Goal: Task Accomplishment & Management: Use online tool/utility

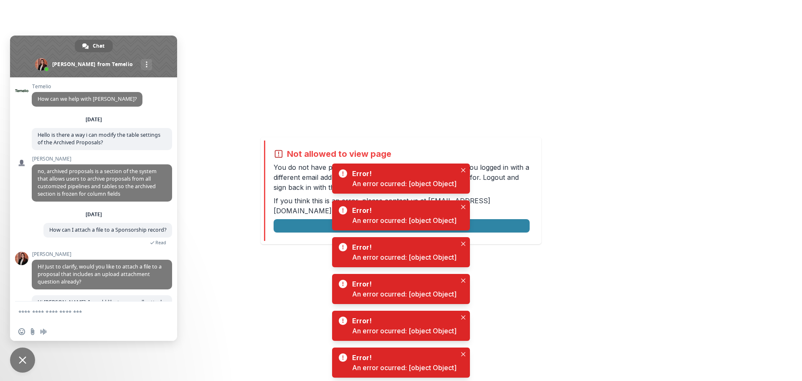
scroll to position [420, 0]
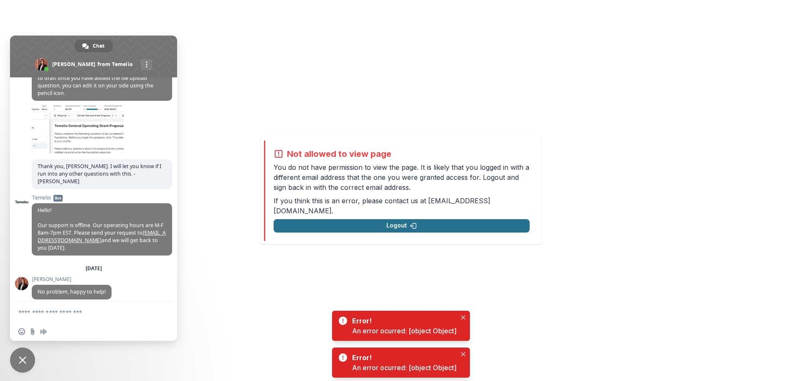
click at [303, 219] on button "Logout" at bounding box center [402, 225] width 256 height 13
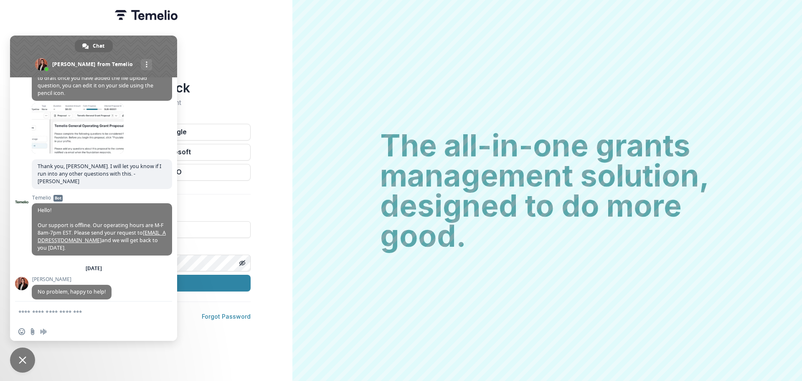
click at [28, 361] on span "Close chat" at bounding box center [22, 359] width 25 height 25
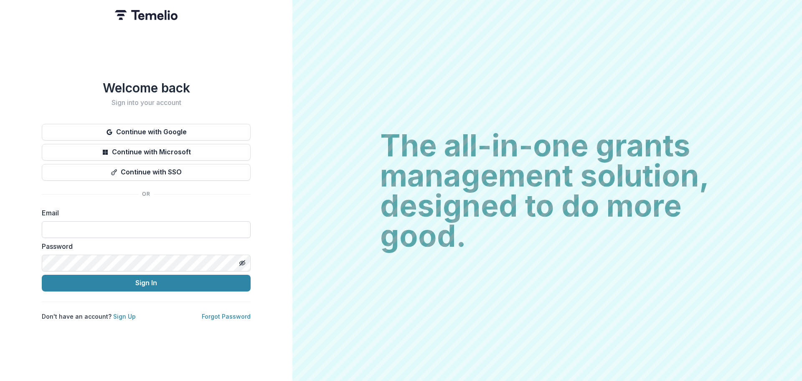
click at [69, 233] on input at bounding box center [146, 229] width 209 height 17
type input "**********"
click at [100, 289] on button "Sign In" at bounding box center [146, 283] width 209 height 17
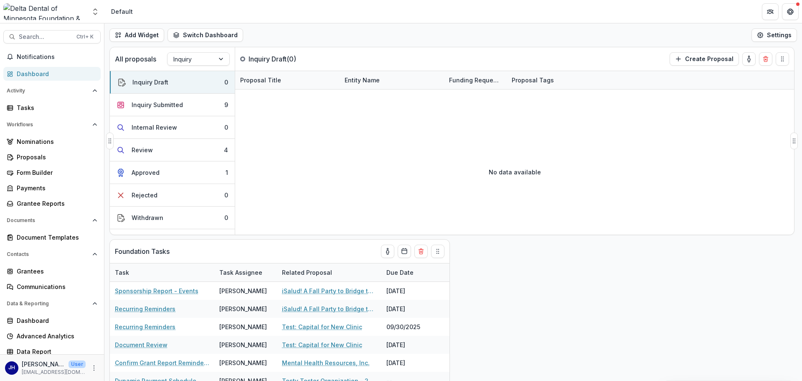
click at [192, 51] on div "All proposals Inquiry" at bounding box center [172, 58] width 125 height 23
click at [194, 58] on div at bounding box center [190, 59] width 35 height 10
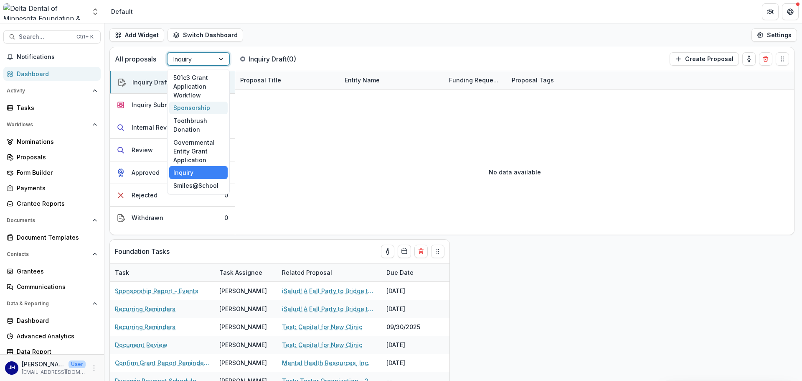
click at [192, 106] on div "Sponsorship" at bounding box center [198, 108] width 59 height 13
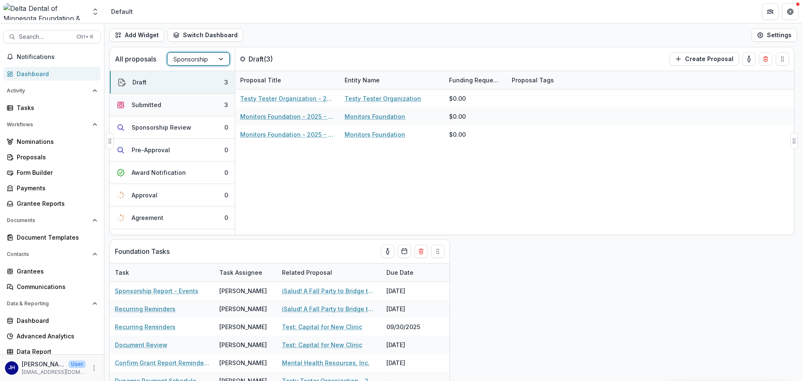
click at [199, 107] on button "Submitted 3" at bounding box center [172, 105] width 125 height 23
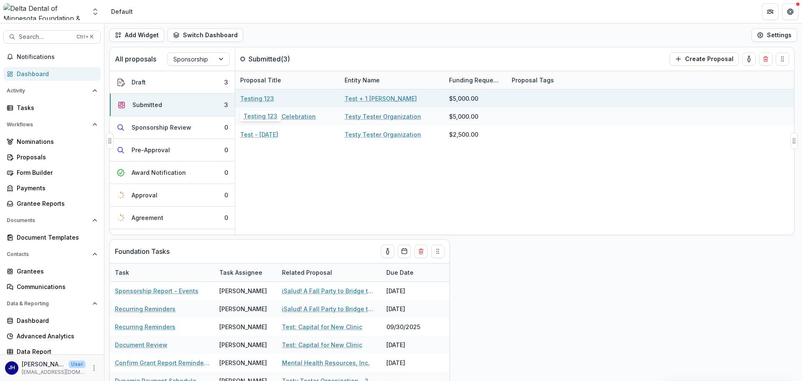
click at [268, 96] on link "Testing 123" at bounding box center [257, 98] width 34 height 9
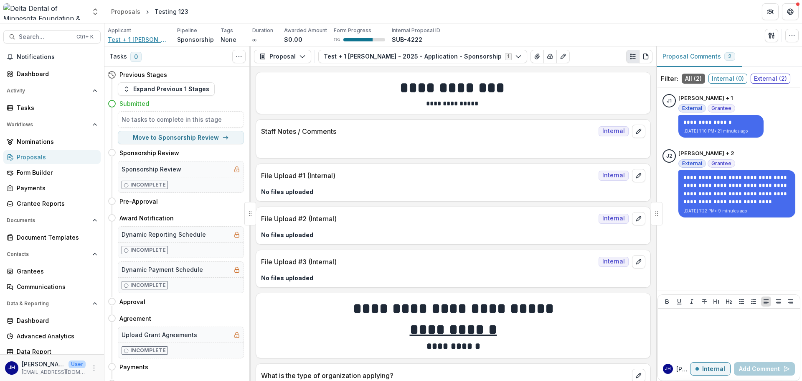
click at [145, 38] on span "Test + 1 [PERSON_NAME]" at bounding box center [139, 39] width 63 height 9
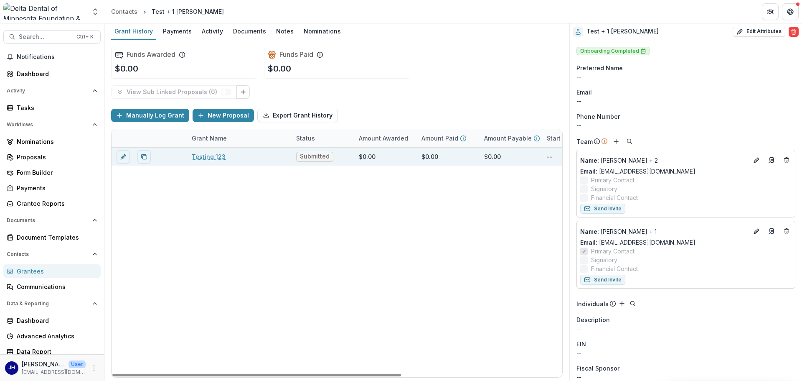
click at [204, 153] on link "Testing 123" at bounding box center [209, 156] width 34 height 9
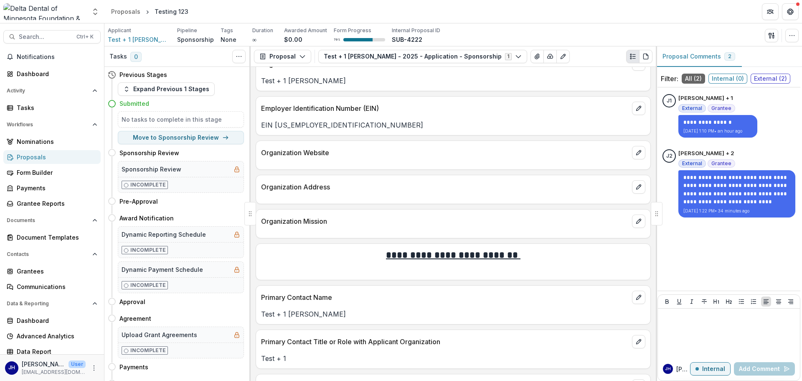
scroll to position [502, 0]
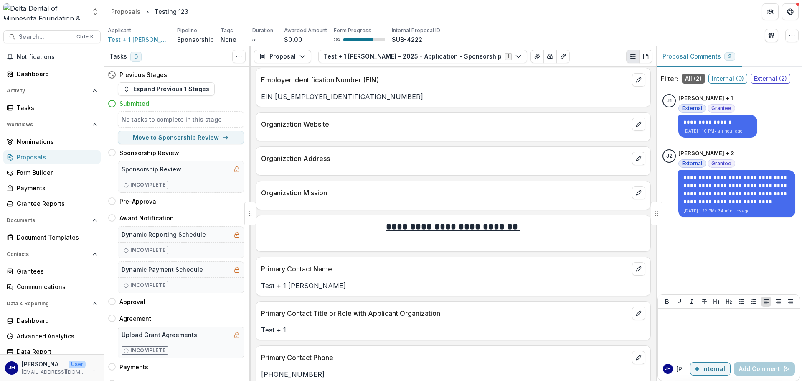
click at [767, 76] on span "External ( 2 )" at bounding box center [771, 79] width 40 height 10
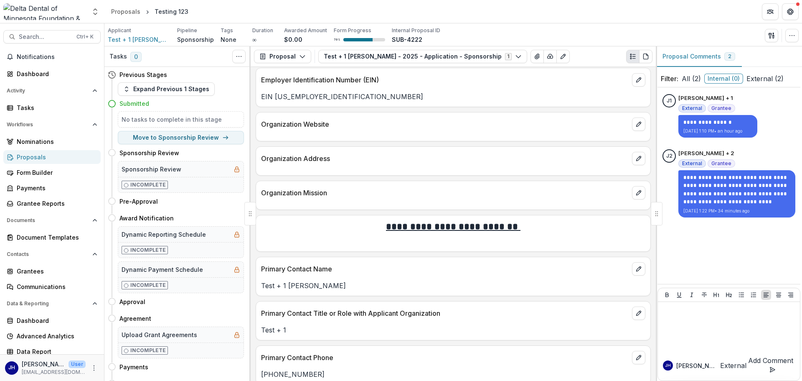
click at [688, 79] on span "All ( 2 )" at bounding box center [691, 79] width 19 height 10
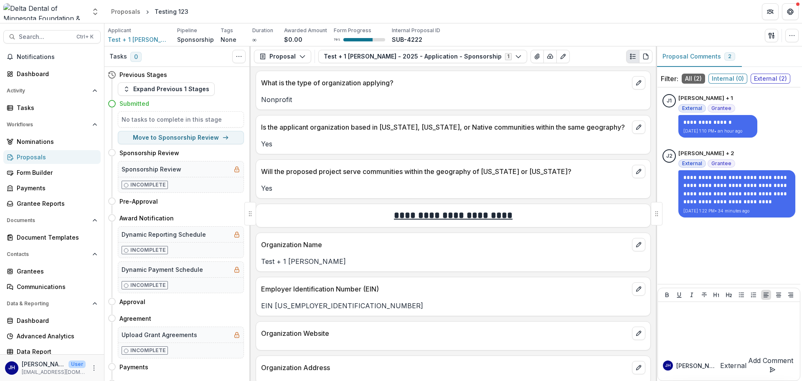
scroll to position [0, 0]
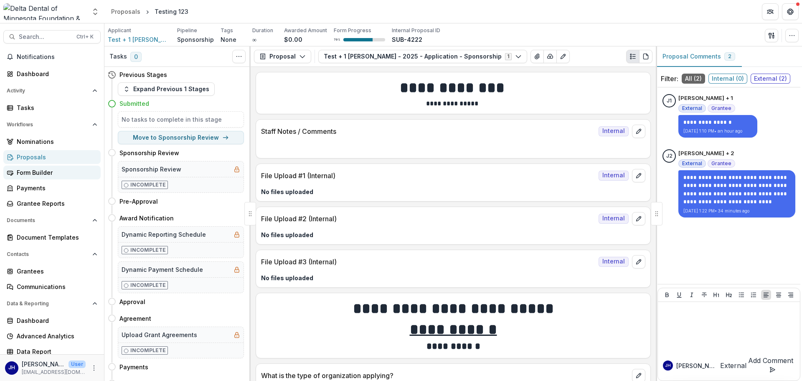
click at [31, 171] on div "Form Builder" at bounding box center [55, 172] width 77 height 9
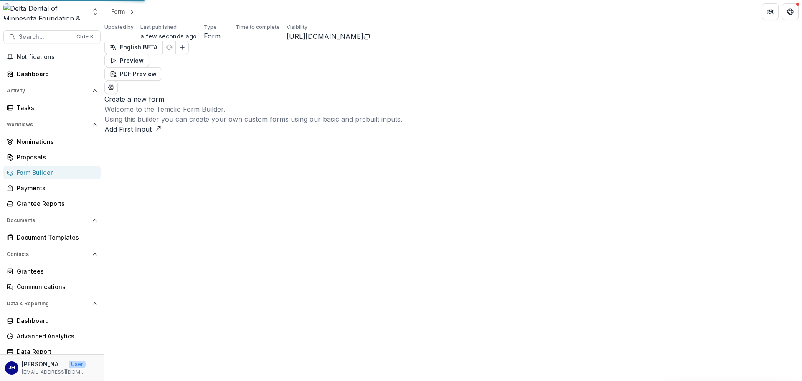
select select "********"
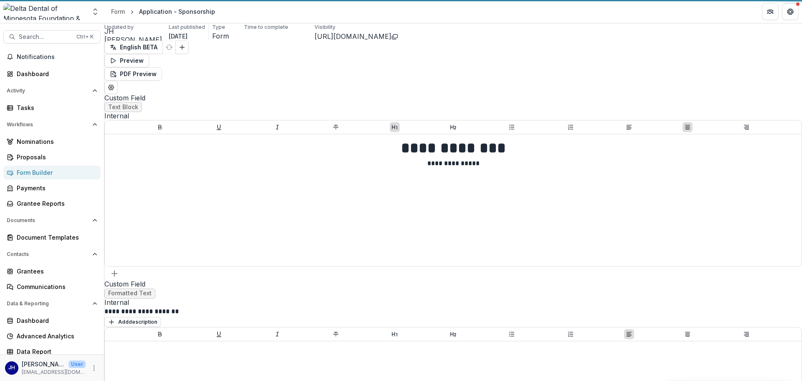
click at [392, 38] on icon "Copy link" at bounding box center [395, 36] width 7 height 7
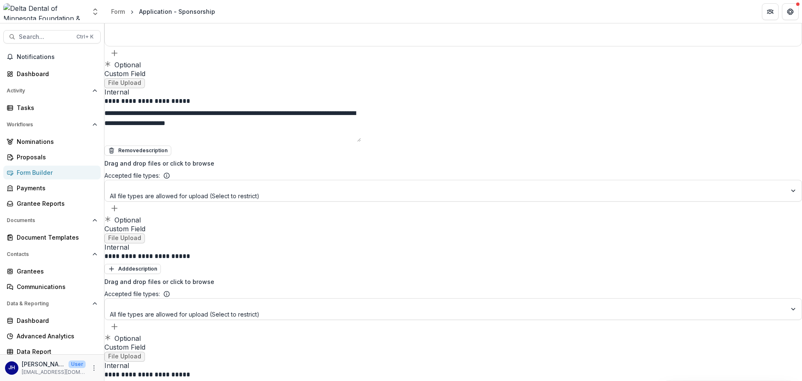
scroll to position [502, 0]
